Goal: Information Seeking & Learning: Learn about a topic

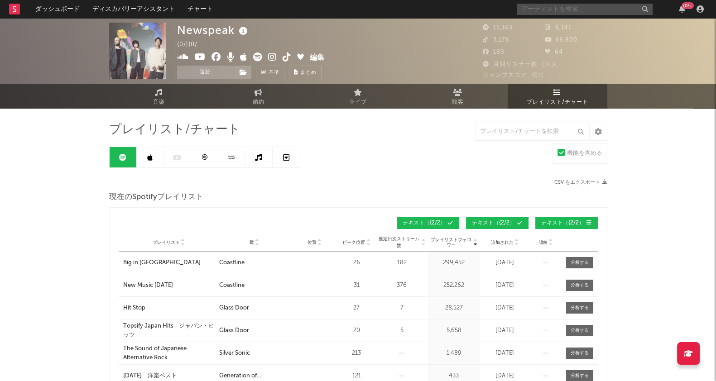
click at [542, 5] on input "text" at bounding box center [585, 9] width 136 height 11
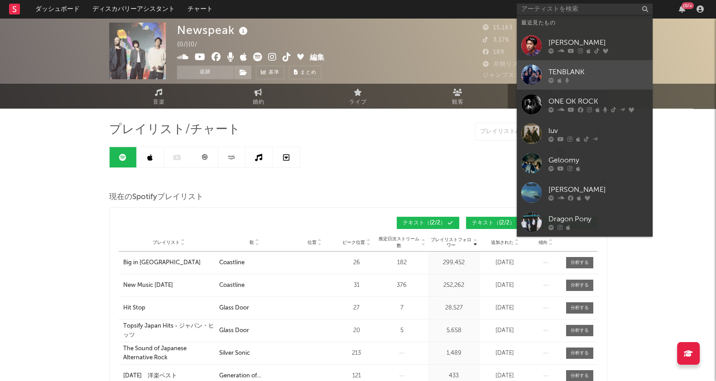
click at [569, 80] on div at bounding box center [598, 79] width 100 height 5
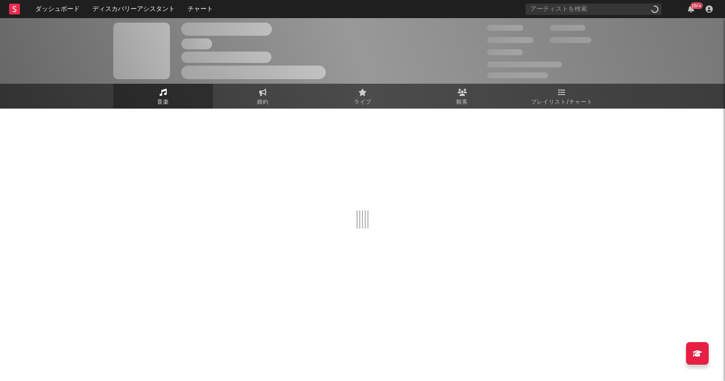
select select "1w"
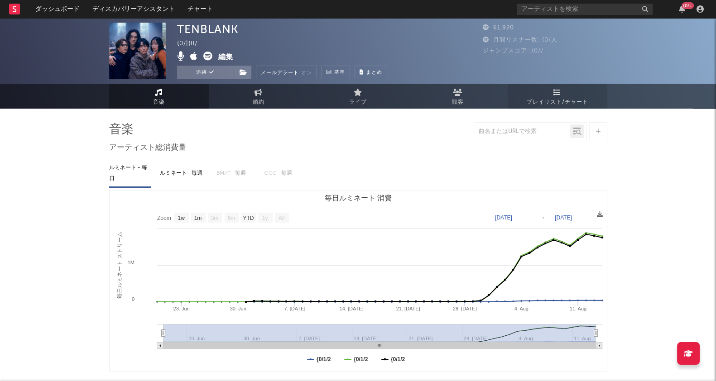
click at [566, 91] on link "プレイリスト/チャート" at bounding box center [558, 96] width 100 height 25
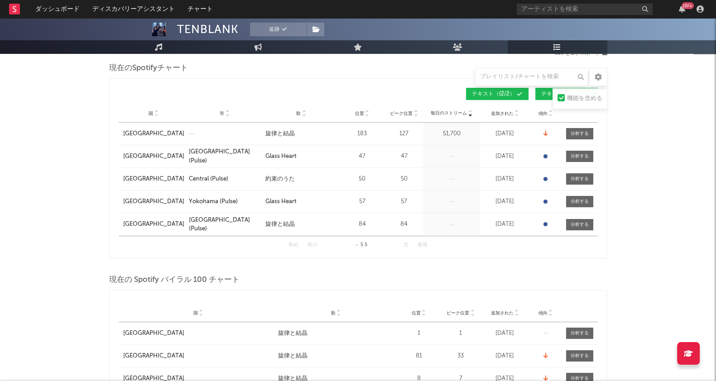
scroll to position [226, 0]
